Goal: Information Seeking & Learning: Learn about a topic

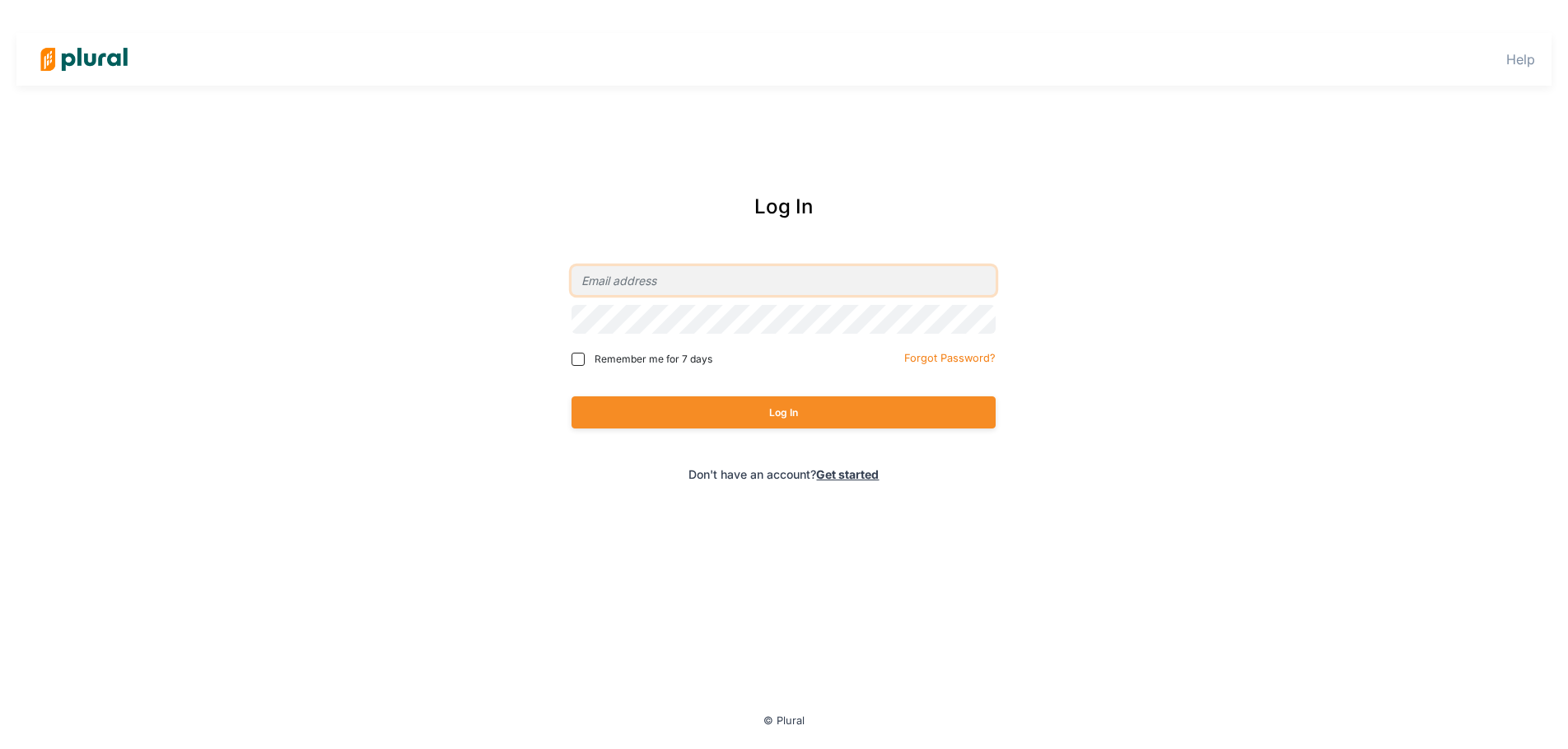
type input "[EMAIL_ADDRESS][DOMAIN_NAME]"
click at [652, 363] on span "Remember me for 7 days" at bounding box center [653, 359] width 118 height 15
click at [584, 363] on input "Remember me for 7 days" at bounding box center [578, 359] width 13 height 13
checkbox input "true"
click at [684, 420] on button "Log In" at bounding box center [784, 412] width 424 height 33
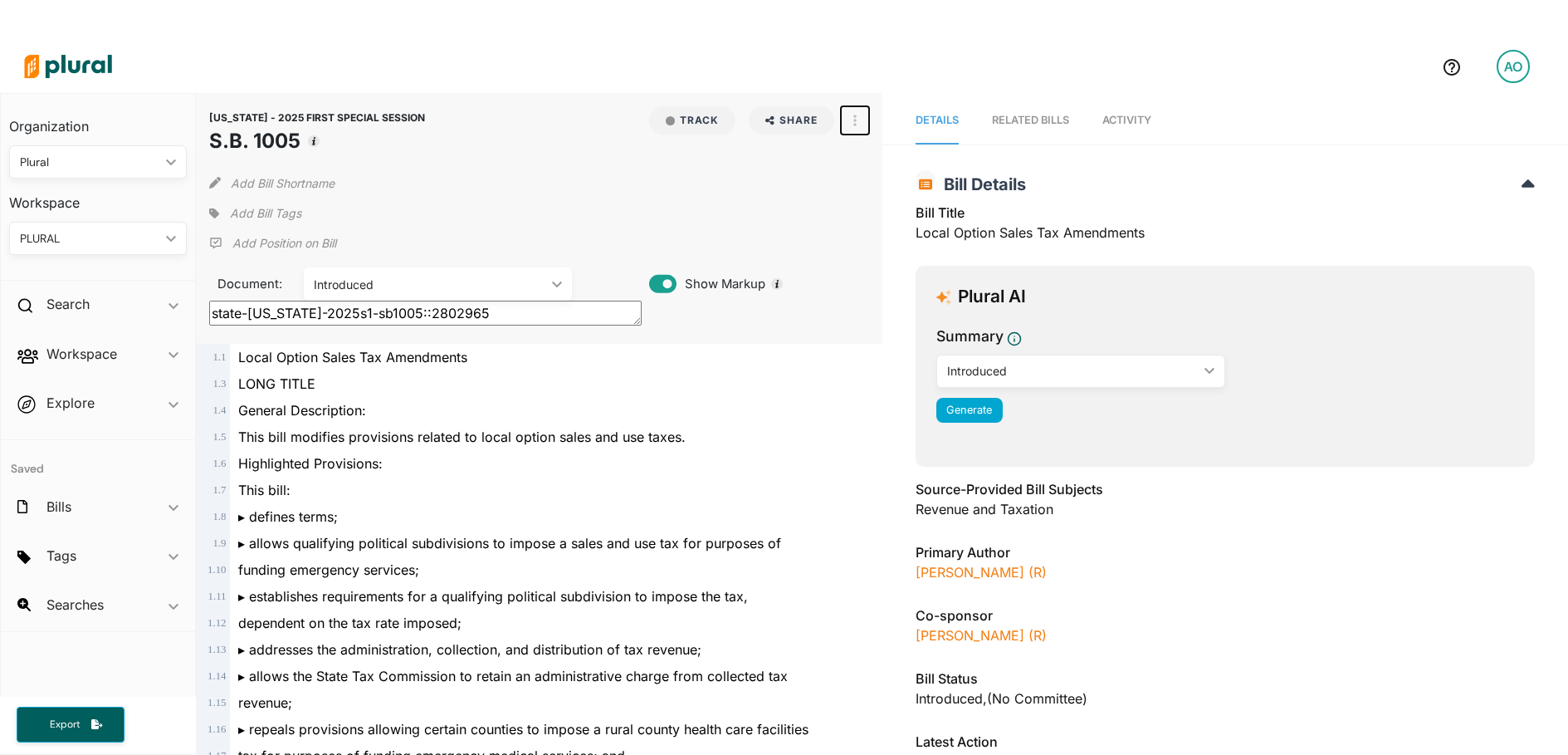
click at [853, 119] on icon "button" at bounding box center [855, 120] width 4 height 11
click at [896, 157] on div "View PDF" at bounding box center [926, 157] width 100 height 14
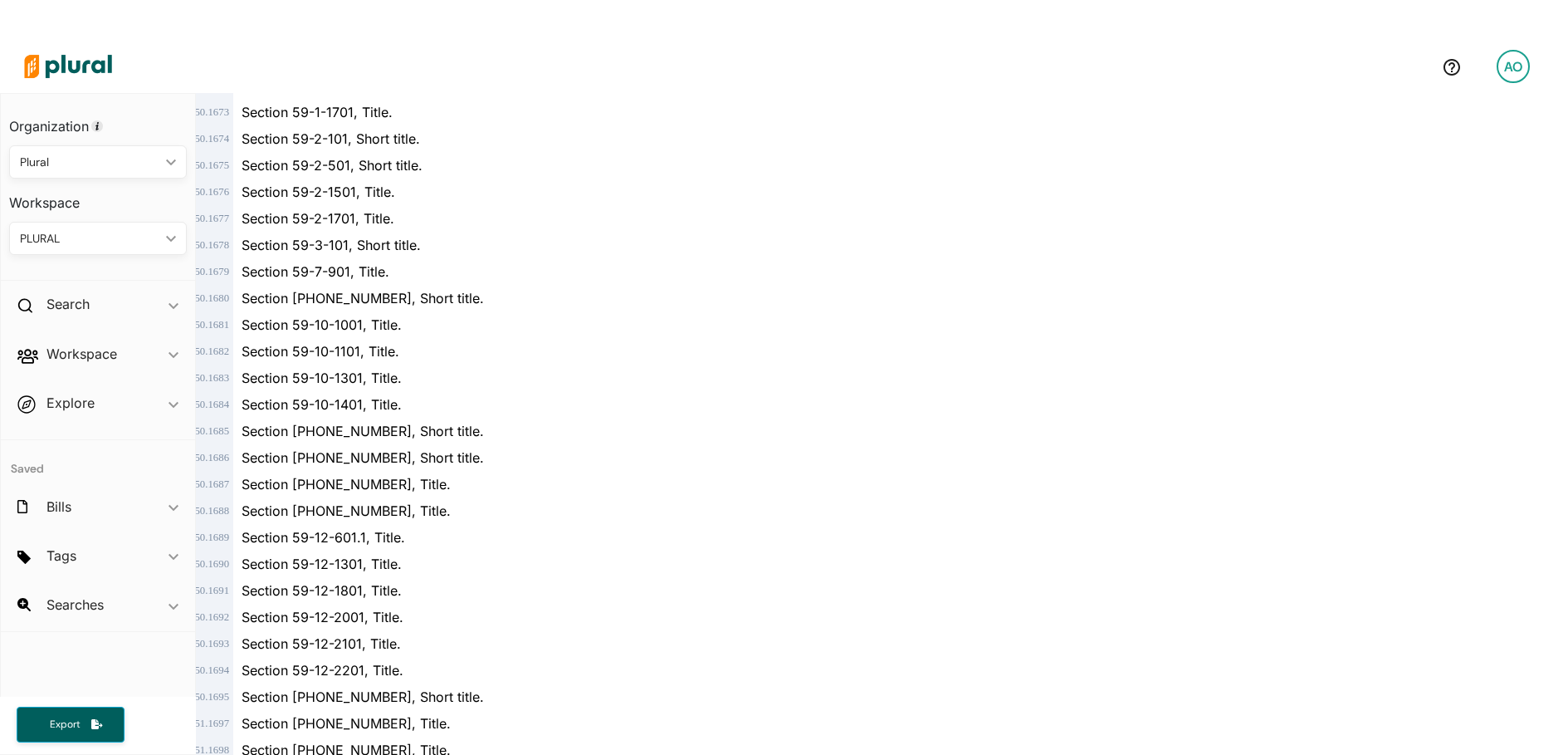
scroll to position [43735, 0]
